Goal: Transaction & Acquisition: Purchase product/service

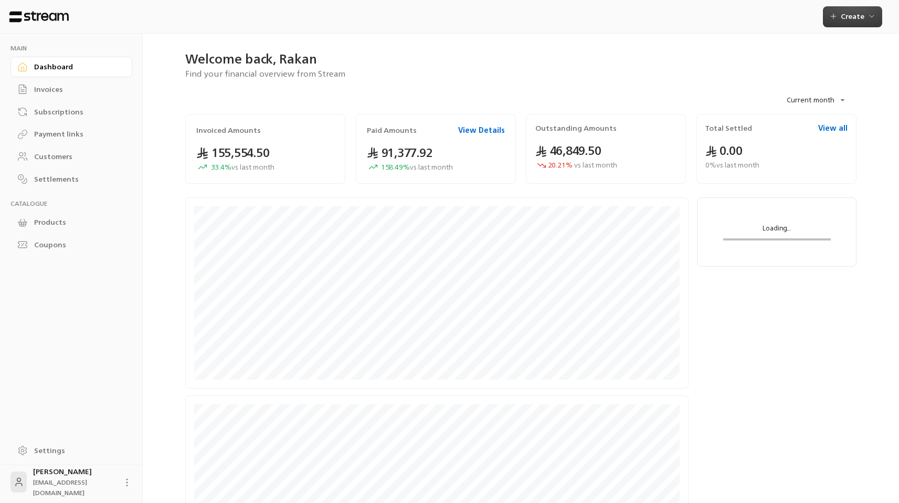
drag, startPoint x: 864, startPoint y: 15, endPoint x: 857, endPoint y: 27, distance: 14.1
click at [864, 15] on span "Create" at bounding box center [853, 15] width 24 height 13
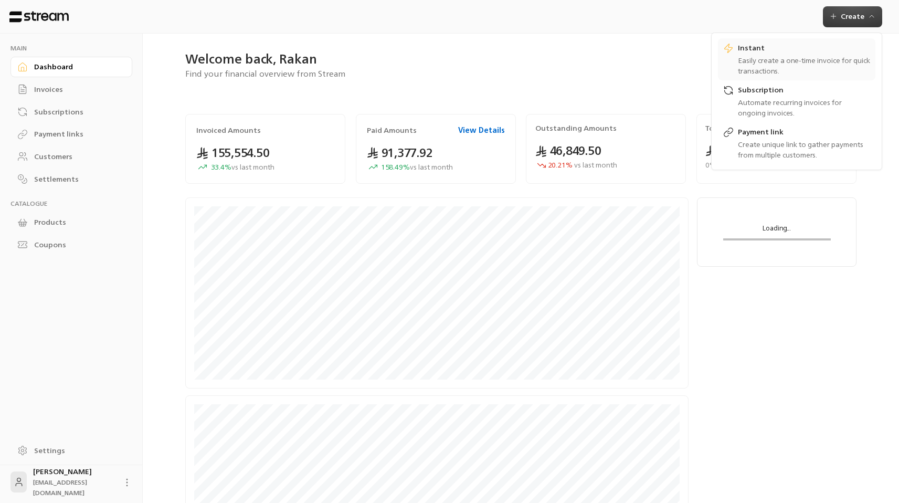
click at [793, 64] on div "Easily create a one-time invoice for quick transactions." at bounding box center [804, 65] width 132 height 21
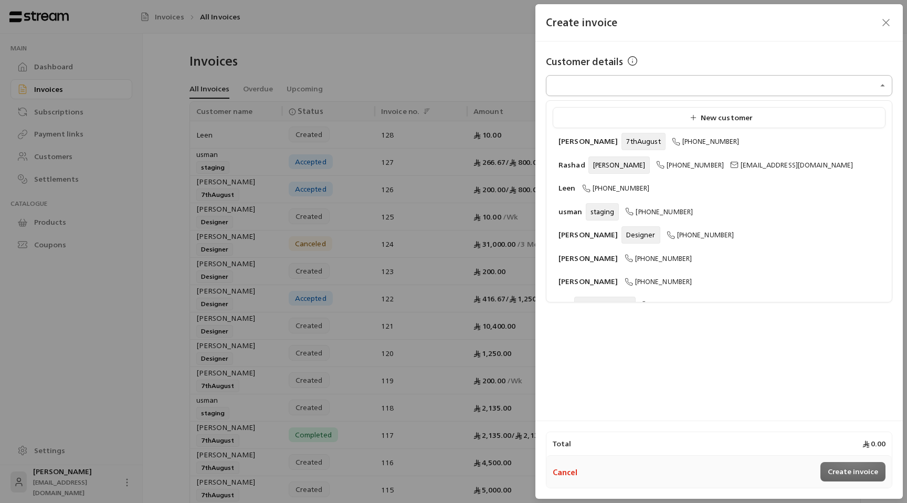
click at [660, 90] on input "Select customer" at bounding box center [719, 86] width 346 height 18
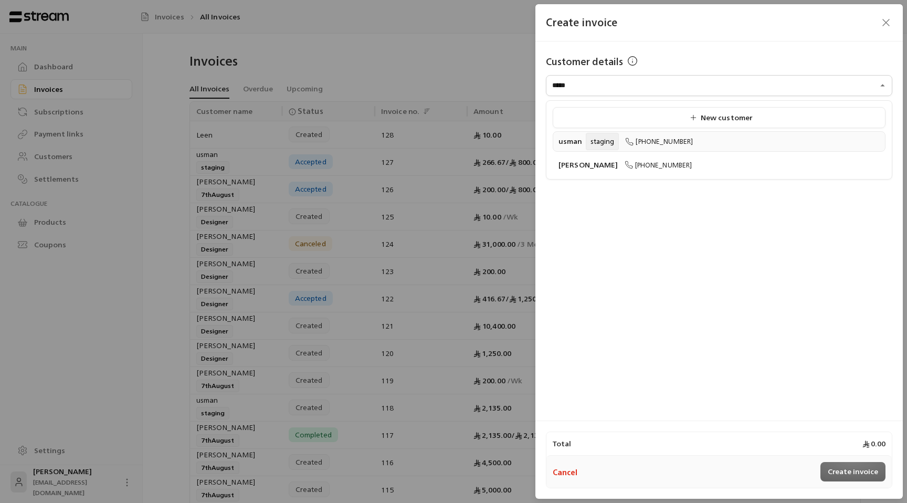
click at [673, 146] on div "usman staging [PHONE_NUMBER]" at bounding box center [719, 141] width 321 height 11
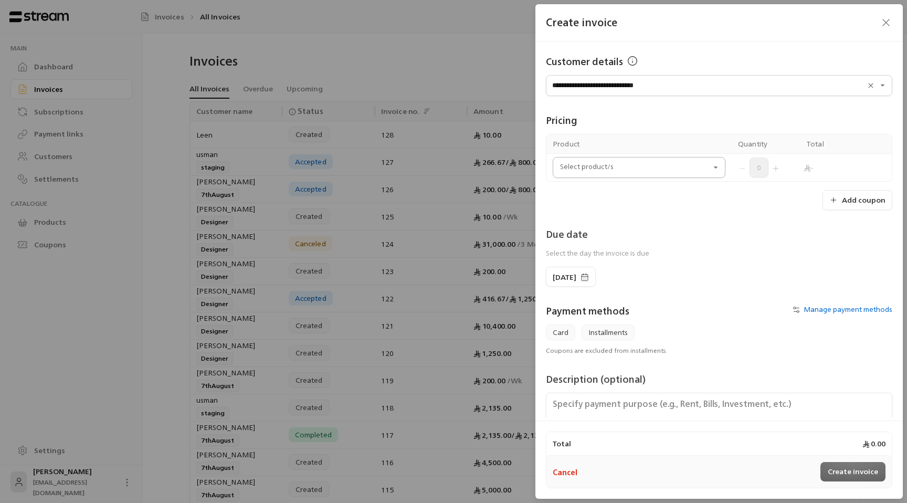
type input "**********"
click at [663, 174] on input "Select customer" at bounding box center [639, 168] width 173 height 18
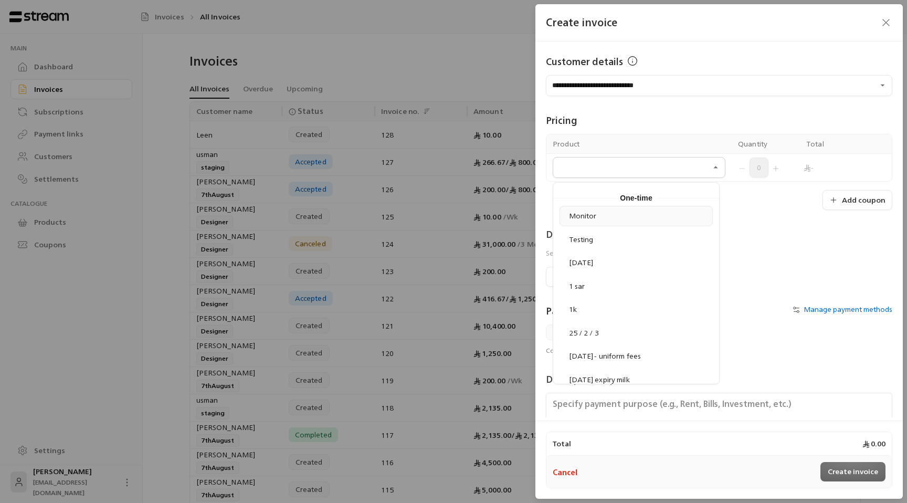
click at [619, 220] on div "Monitor" at bounding box center [636, 216] width 142 height 11
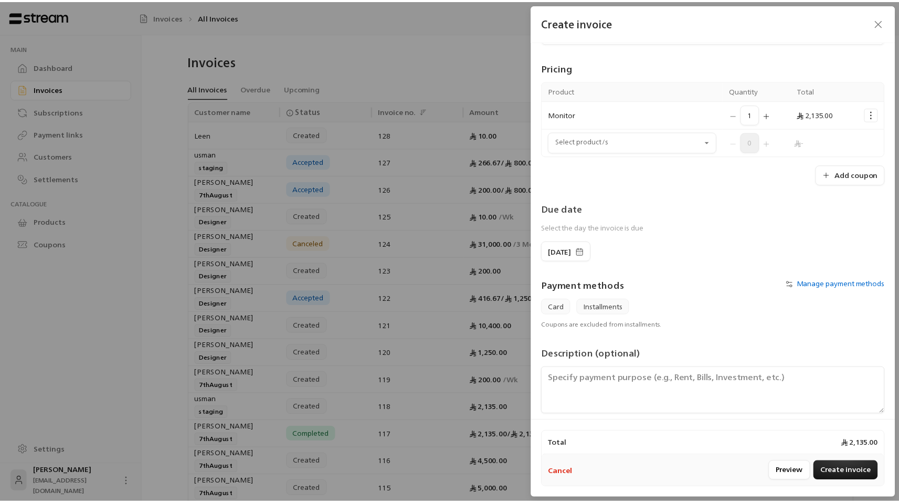
scroll to position [63, 0]
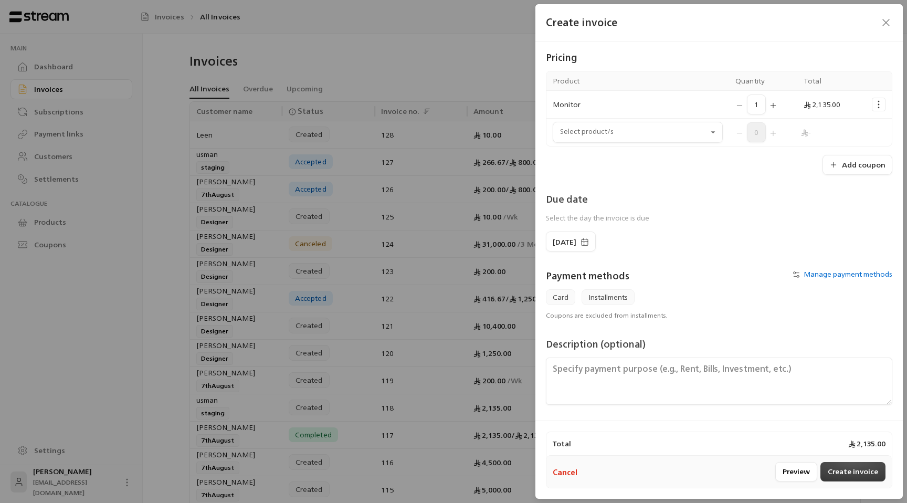
click at [848, 473] on button "Create invoice" at bounding box center [853, 471] width 65 height 19
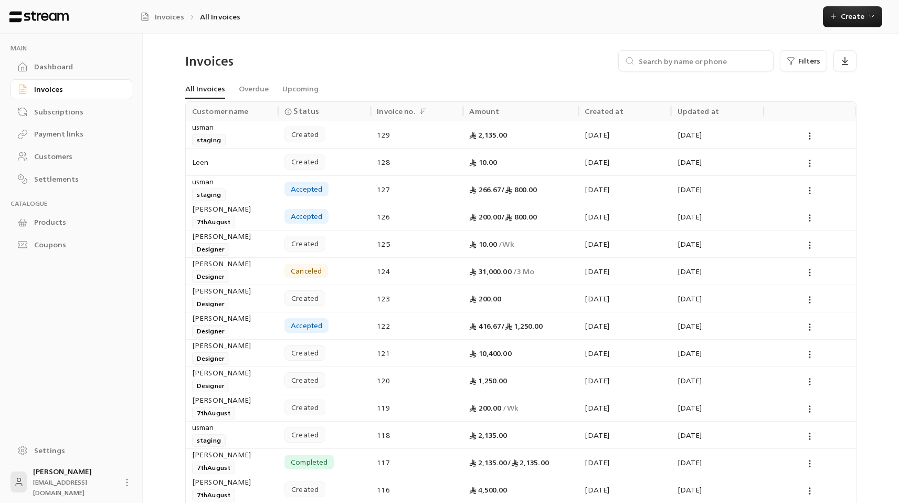
click at [94, 114] on div "Subscriptions" at bounding box center [76, 112] width 85 height 10
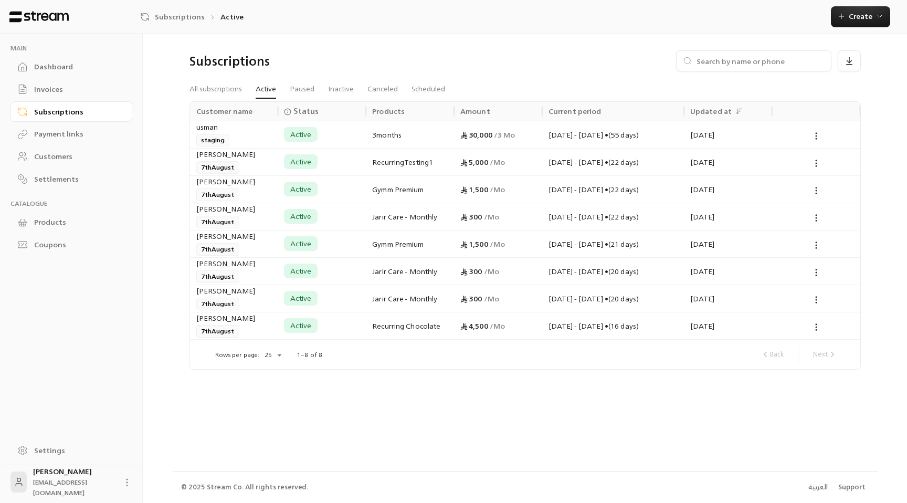
click at [108, 139] on div "Payment links" at bounding box center [76, 134] width 85 height 10
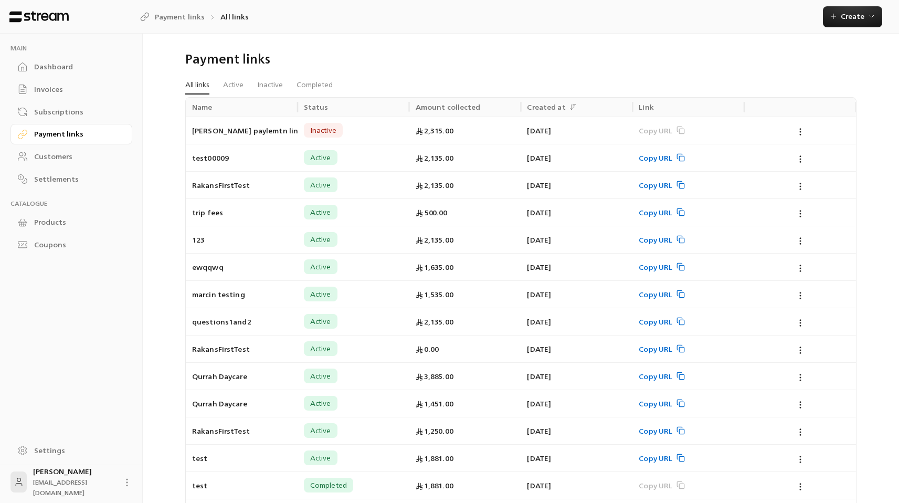
click at [90, 157] on div "Customers" at bounding box center [76, 156] width 85 height 10
